Goal: Task Accomplishment & Management: Use online tool/utility

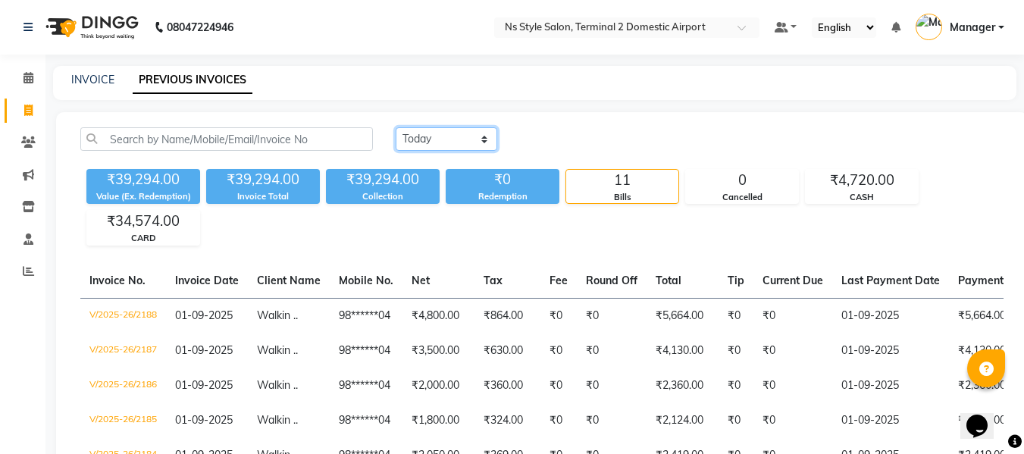
click at [470, 136] on select "[DATE] [DATE] Custom Range" at bounding box center [447, 139] width 102 height 24
click at [96, 80] on link "INVOICE" at bounding box center [92, 80] width 43 height 14
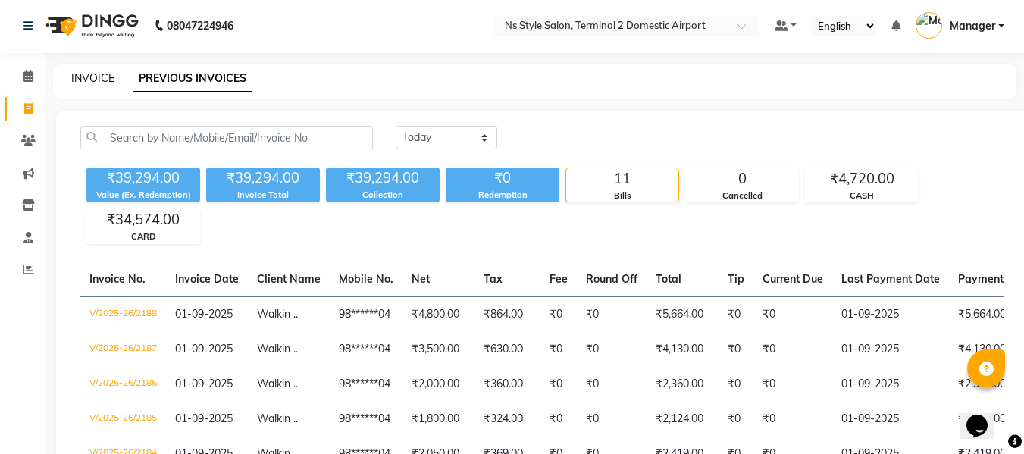
select select "service"
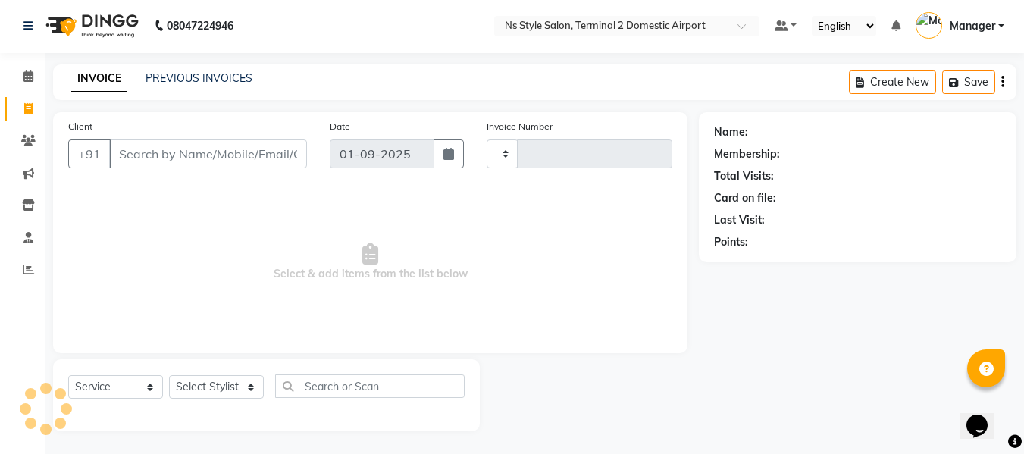
type input "2189"
select select "5661"
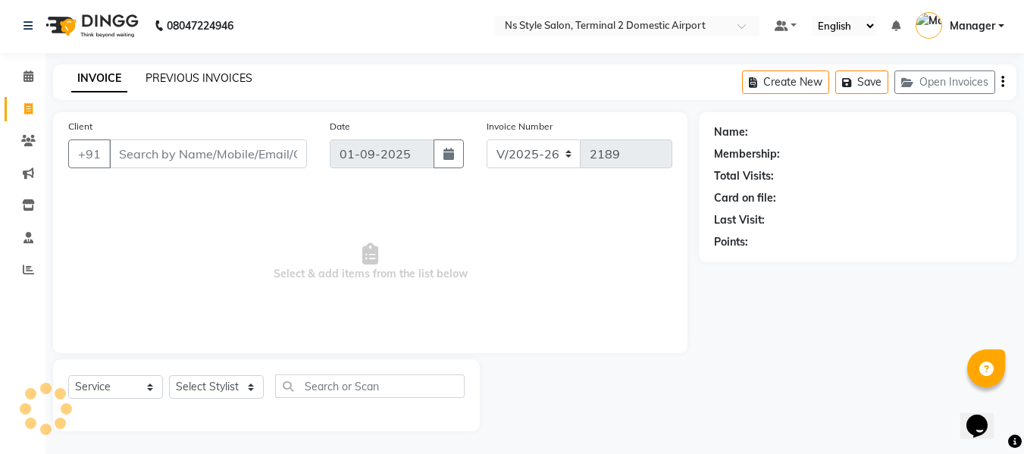
click at [202, 77] on link "PREVIOUS INVOICES" at bounding box center [199, 78] width 107 height 14
